Goal: Navigation & Orientation: Find specific page/section

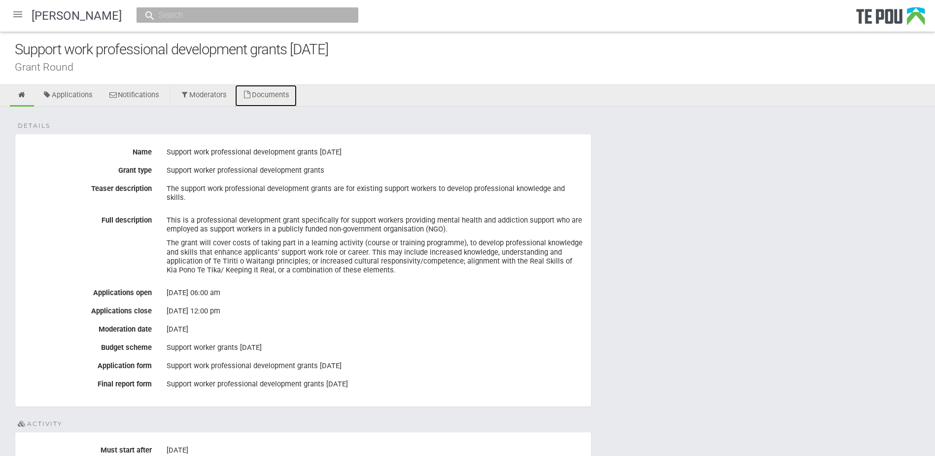
click at [270, 100] on link "Documents" at bounding box center [266, 96] width 62 height 22
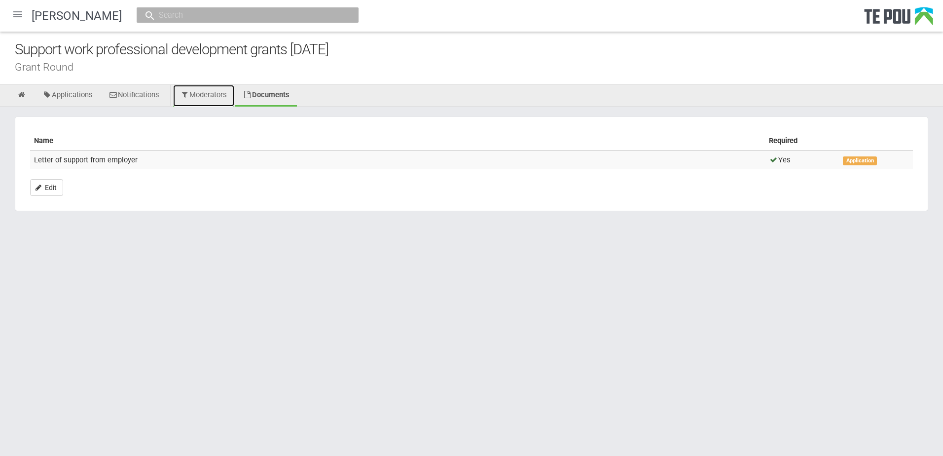
click at [210, 98] on link "Moderators" at bounding box center [204, 96] width 62 height 22
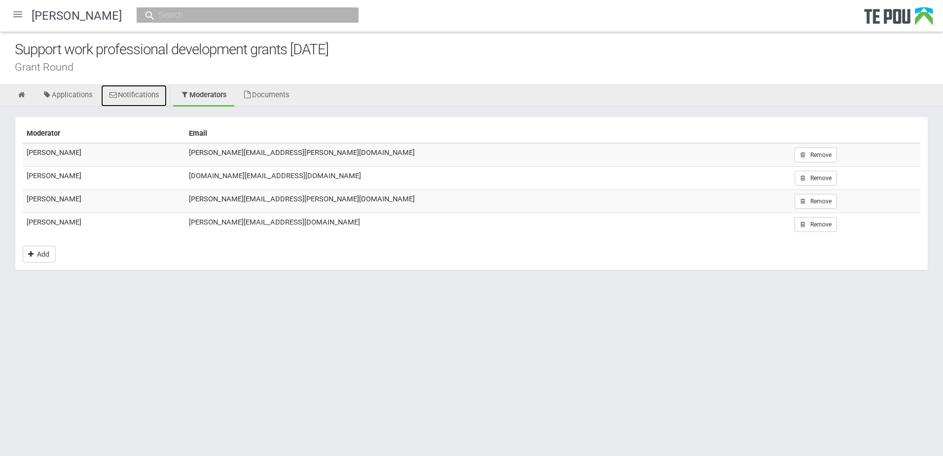
click at [127, 92] on link "Notifications" at bounding box center [134, 96] width 66 height 22
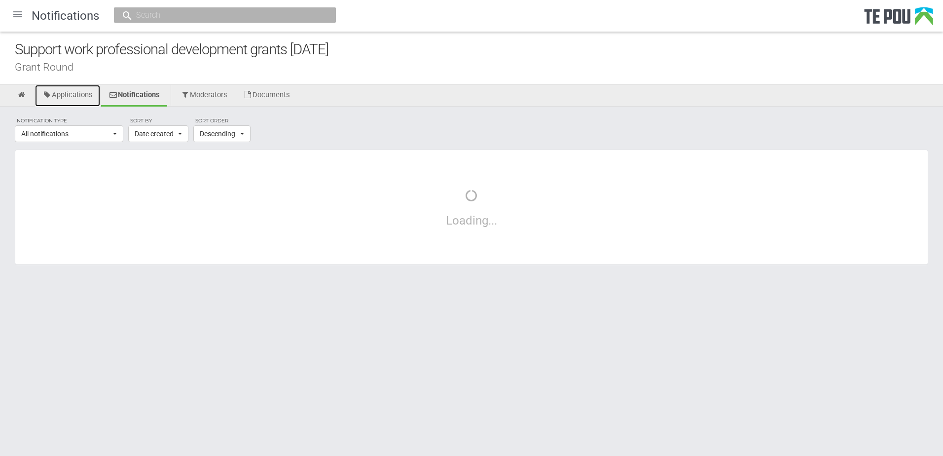
click at [81, 92] on link "Applications" at bounding box center [67, 96] width 65 height 22
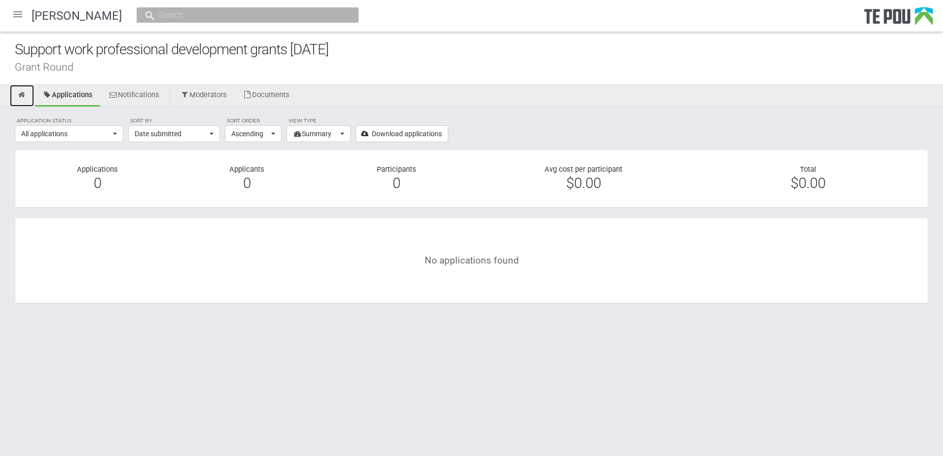
click at [19, 94] on icon at bounding box center [21, 94] width 9 height 7
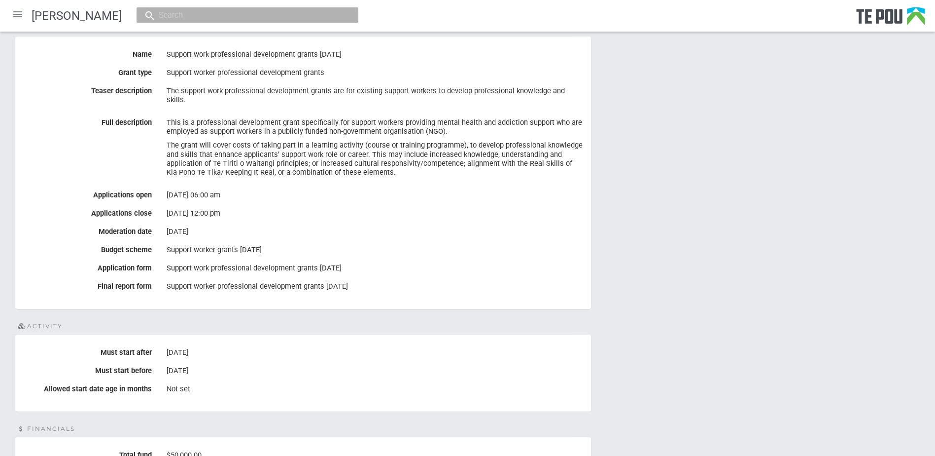
scroll to position [99, 0]
